Goal: Transaction & Acquisition: Download file/media

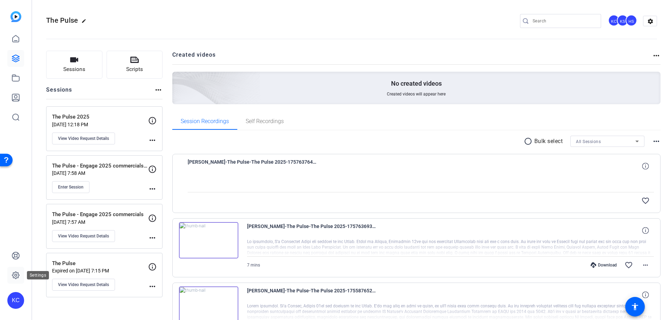
click at [13, 277] on icon at bounding box center [16, 275] width 8 height 8
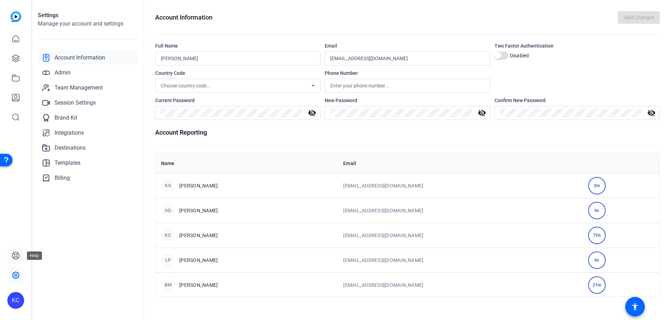
click at [13, 253] on icon at bounding box center [16, 255] width 8 height 8
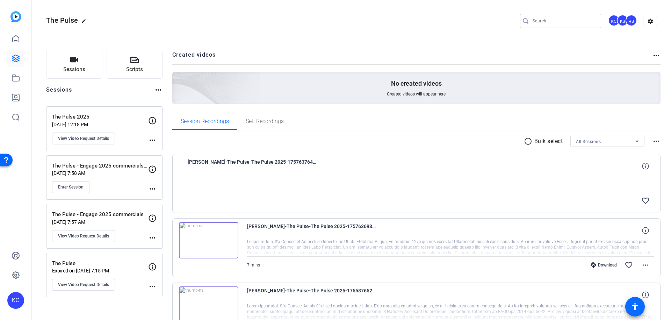
click at [632, 307] on mat-icon "accessibility" at bounding box center [635, 306] width 8 height 8
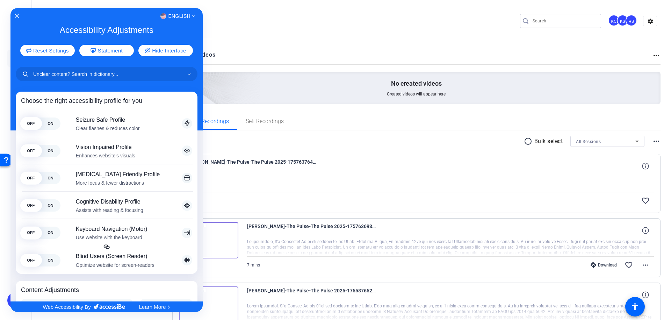
click at [395, 12] on div at bounding box center [335, 160] width 671 height 320
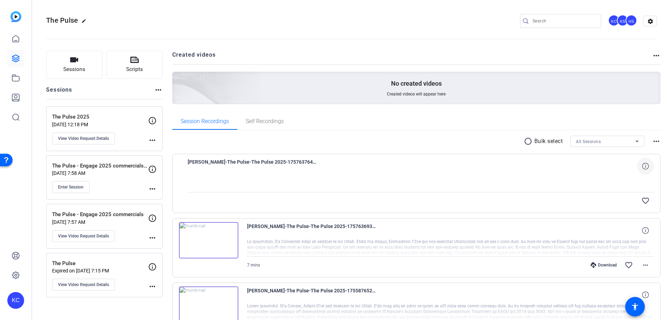
click at [642, 168] on icon at bounding box center [645, 165] width 7 height 7
click at [643, 166] on mat-icon "close" at bounding box center [645, 166] width 8 height 9
click at [100, 139] on span "View Video Request Details" at bounding box center [83, 139] width 51 height 6
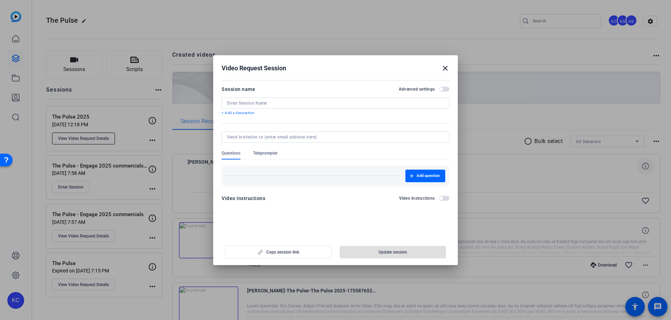
type input "The Pulse 2025"
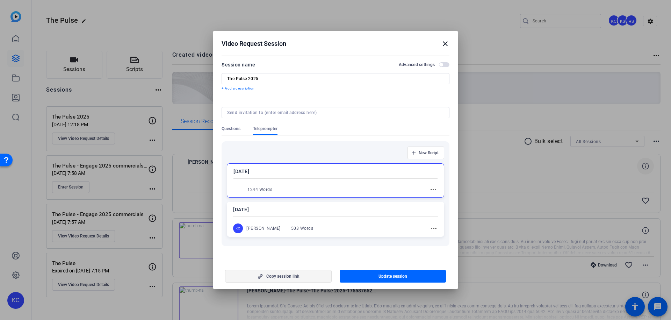
click at [312, 273] on span "button" at bounding box center [278, 276] width 106 height 17
click at [442, 43] on mat-icon "close" at bounding box center [445, 43] width 8 height 8
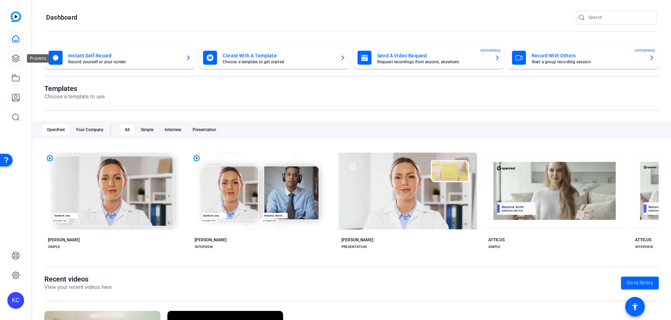
click at [16, 54] on icon at bounding box center [16, 58] width 8 height 8
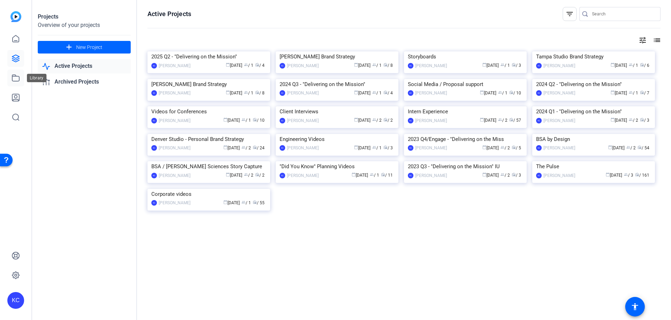
click at [13, 82] on link at bounding box center [15, 78] width 17 height 17
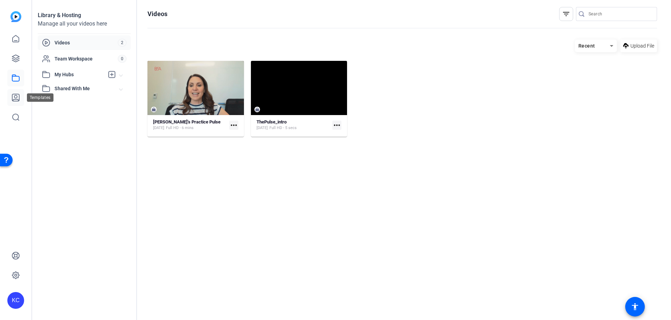
click at [14, 98] on icon at bounding box center [16, 97] width 8 height 8
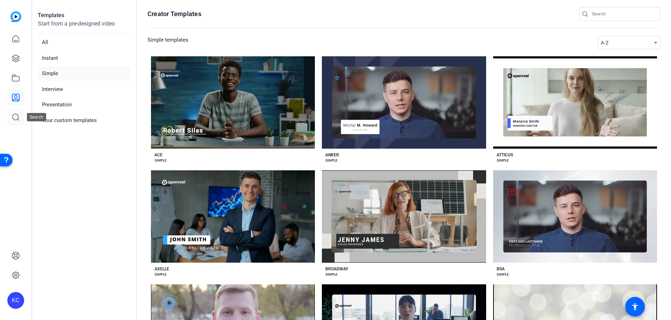
click at [13, 109] on link at bounding box center [15, 117] width 17 height 17
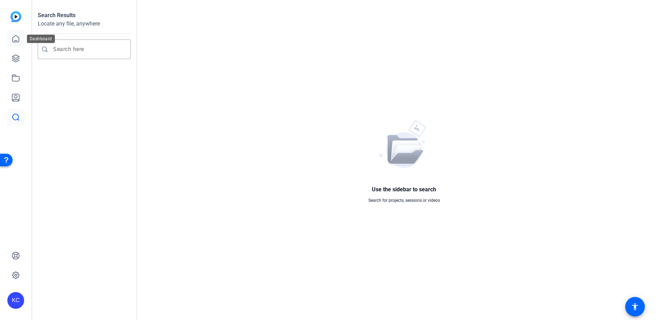
click at [14, 39] on icon at bounding box center [16, 39] width 8 height 8
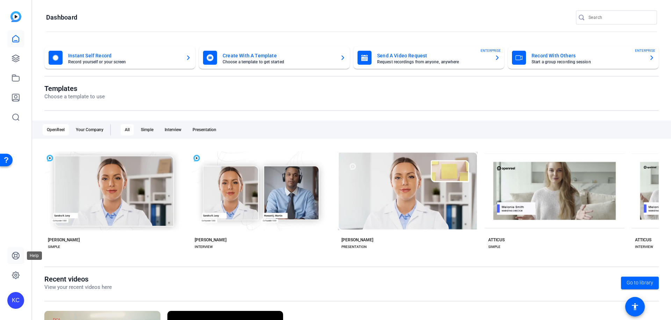
click at [17, 260] on link at bounding box center [15, 255] width 17 height 17
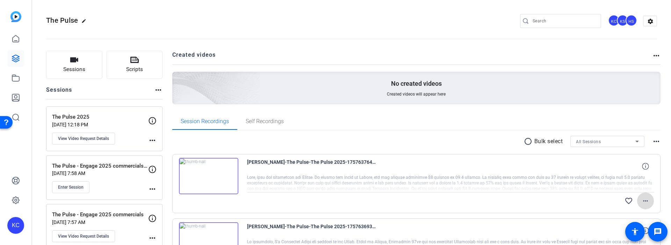
click at [641, 201] on mat-icon "more_horiz" at bounding box center [645, 200] width 8 height 8
click at [528, 114] on div at bounding box center [335, 122] width 671 height 245
click at [641, 197] on mat-icon "more_horiz" at bounding box center [645, 200] width 8 height 8
click at [519, 120] on div at bounding box center [335, 122] width 671 height 245
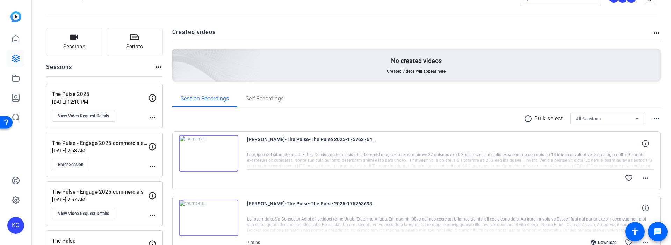
scroll to position [195, 0]
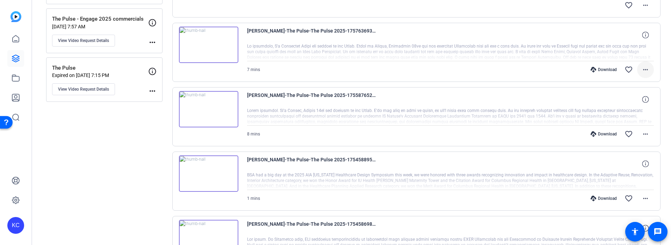
click at [641, 70] on mat-icon "more_horiz" at bounding box center [645, 69] width 8 height 8
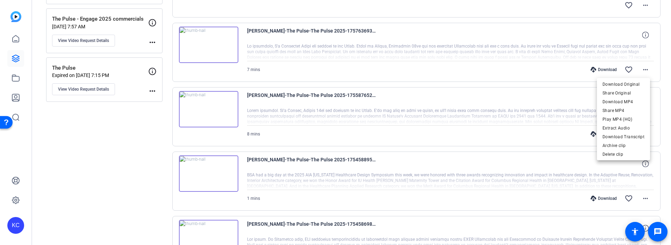
click at [650, 46] on div at bounding box center [335, 122] width 671 height 245
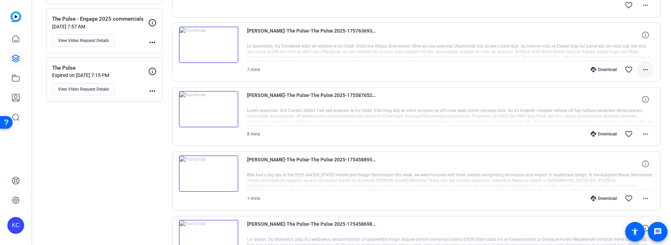
scroll to position [0, 0]
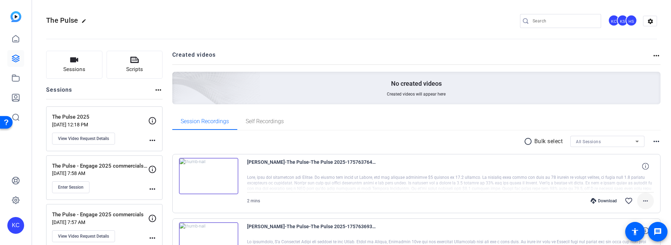
click at [645, 199] on mat-icon "more_horiz" at bounding box center [645, 200] width 8 height 8
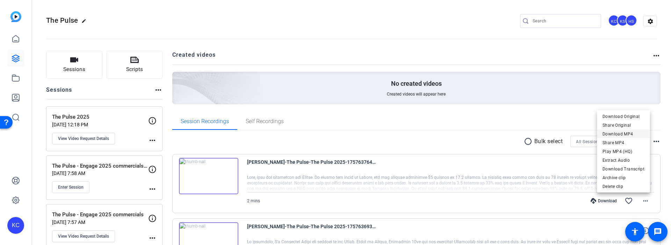
click at [620, 133] on span "Download MP4" at bounding box center [623, 134] width 42 height 8
